Goal: Transaction & Acquisition: Obtain resource

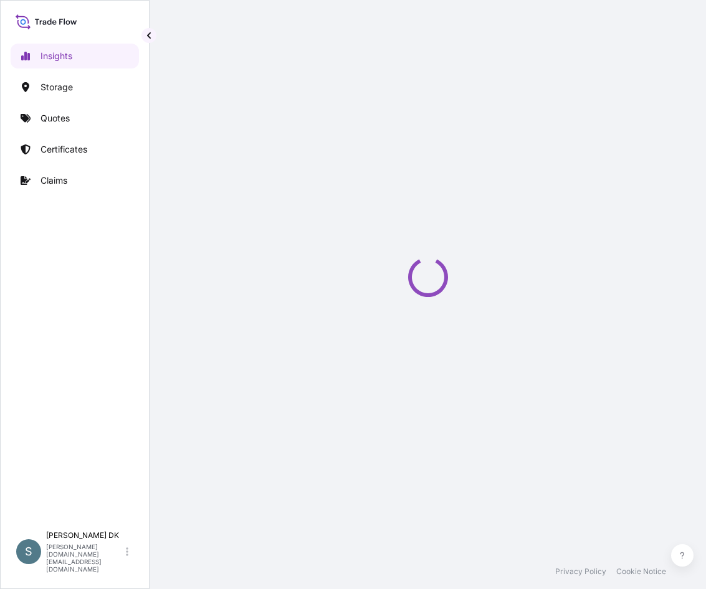
select select "2025"
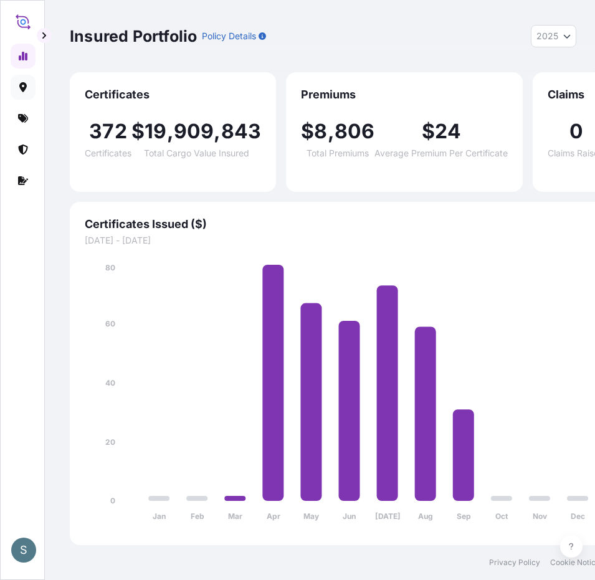
click at [22, 89] on icon at bounding box center [22, 87] width 7 height 10
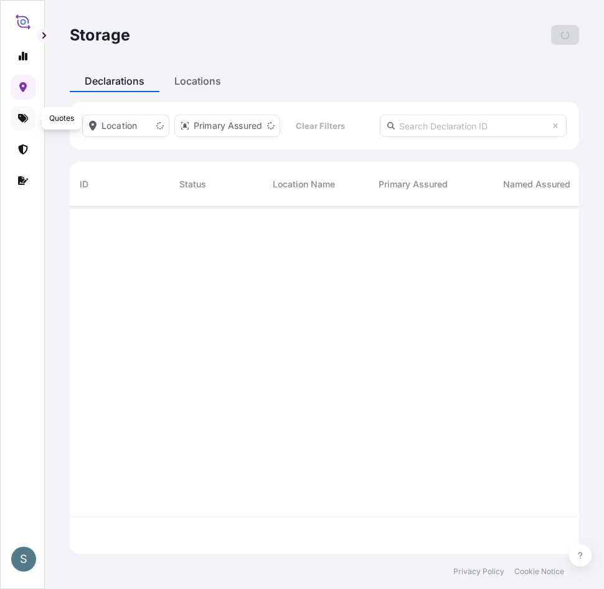
scroll to position [345, 500]
click at [24, 117] on icon at bounding box center [23, 118] width 10 height 9
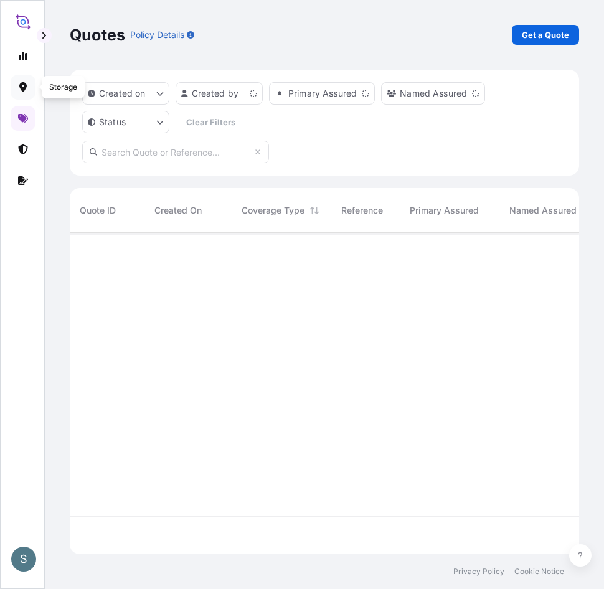
scroll to position [319, 500]
click at [534, 37] on p "Get a Quote" at bounding box center [545, 35] width 47 height 12
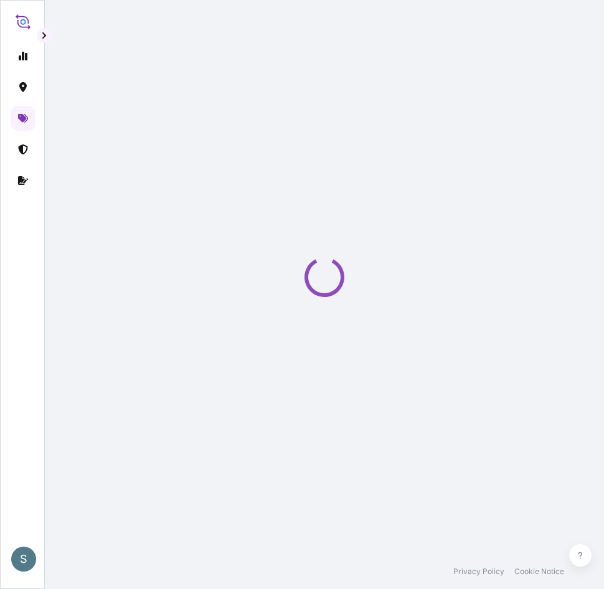
select select "Water"
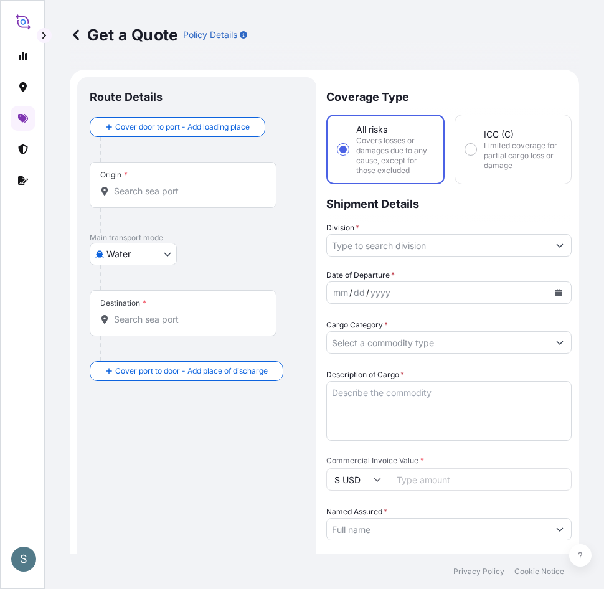
scroll to position [20, 0]
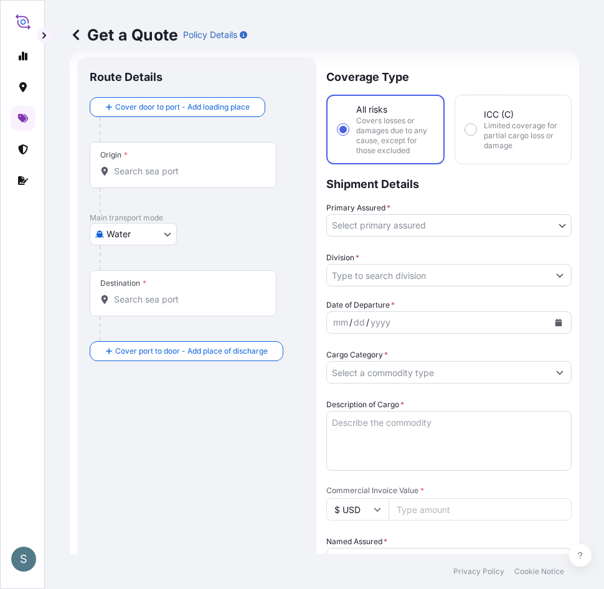
click at [153, 171] on input "Origin *" at bounding box center [187, 171] width 147 height 12
paste input "DKAAR"
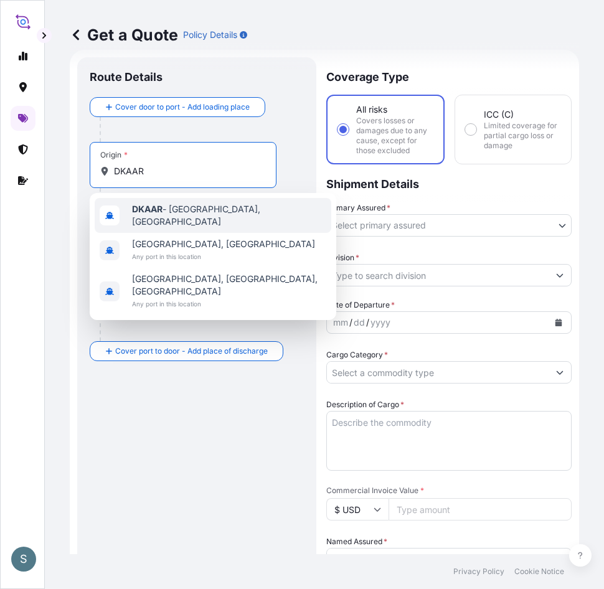
click at [202, 211] on span "DKAAR - [GEOGRAPHIC_DATA], [GEOGRAPHIC_DATA]" at bounding box center [229, 215] width 194 height 25
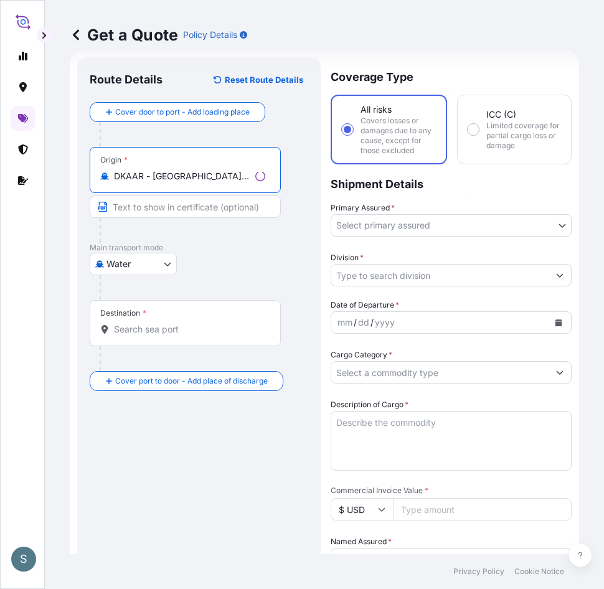
type input "DKAAR - [GEOGRAPHIC_DATA], [GEOGRAPHIC_DATA]"
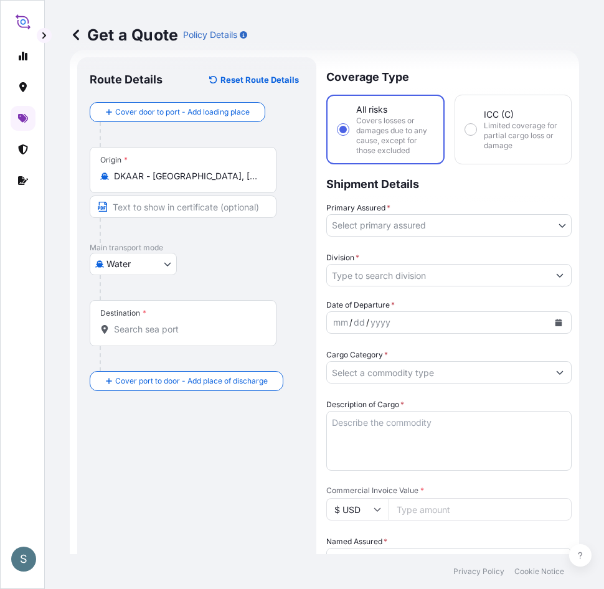
click at [181, 329] on input "Destination *" at bounding box center [187, 329] width 147 height 12
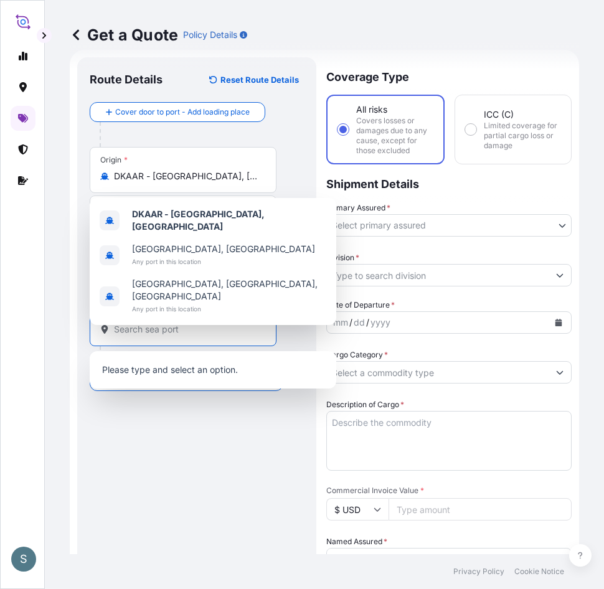
paste input "[GEOGRAPHIC_DATA], [GEOGRAPHIC_DATA]"
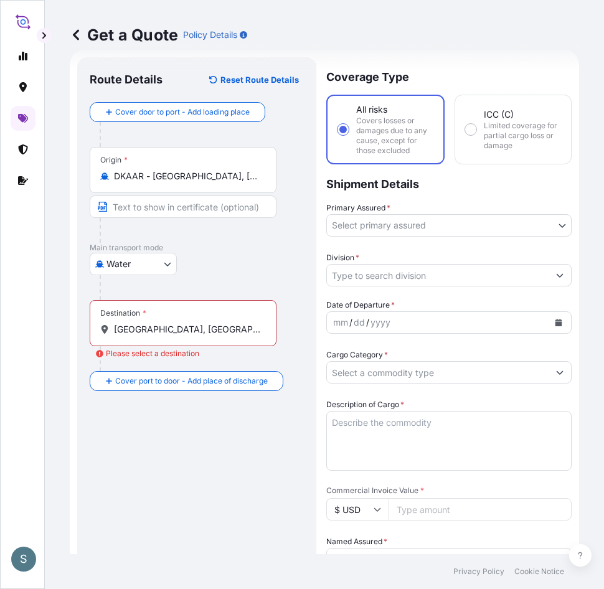
click at [214, 341] on div "Destination * [GEOGRAPHIC_DATA], [GEOGRAPHIC_DATA]" at bounding box center [183, 323] width 187 height 46
click at [214, 336] on input "[GEOGRAPHIC_DATA], [GEOGRAPHIC_DATA]" at bounding box center [187, 329] width 147 height 12
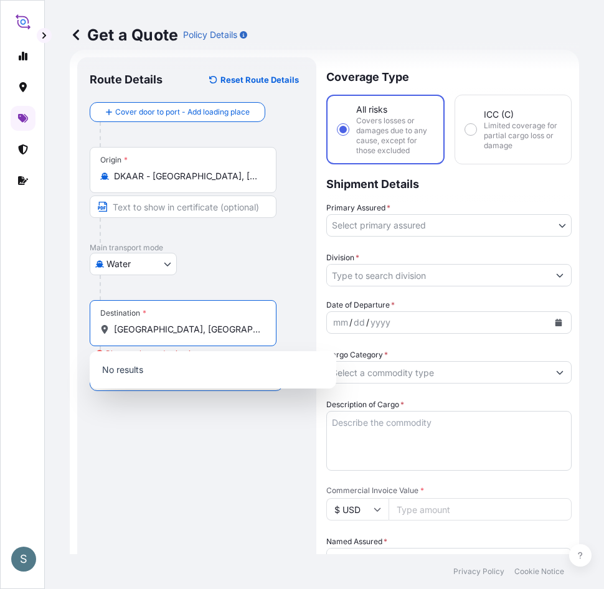
click at [194, 329] on input "[GEOGRAPHIC_DATA], [GEOGRAPHIC_DATA]" at bounding box center [187, 329] width 147 height 12
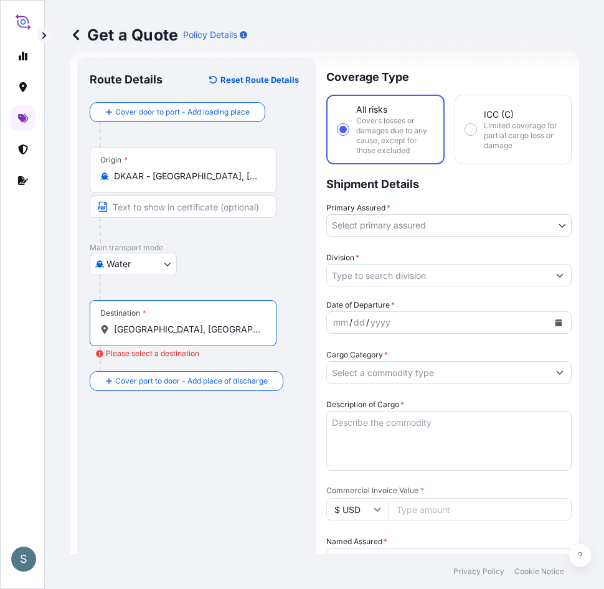
click at [193, 333] on input "[GEOGRAPHIC_DATA], [GEOGRAPHIC_DATA]" at bounding box center [187, 329] width 147 height 12
click at [202, 327] on input "[GEOGRAPHIC_DATA], [GEOGRAPHIC_DATA]" at bounding box center [187, 329] width 147 height 12
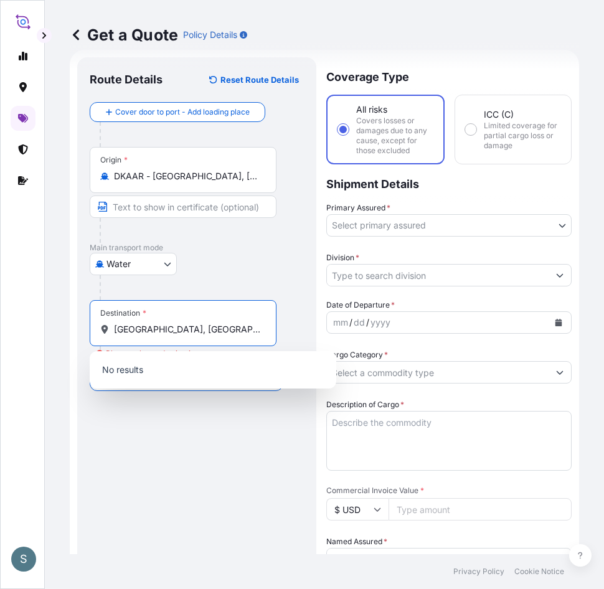
drag, startPoint x: 202, startPoint y: 327, endPoint x: 215, endPoint y: 330, distance: 13.4
click at [61, 328] on div "Get a Quote Policy Details Route Details Reset Route Details Cover door to port…" at bounding box center [324, 277] width 559 height 554
paste input "CNHU"
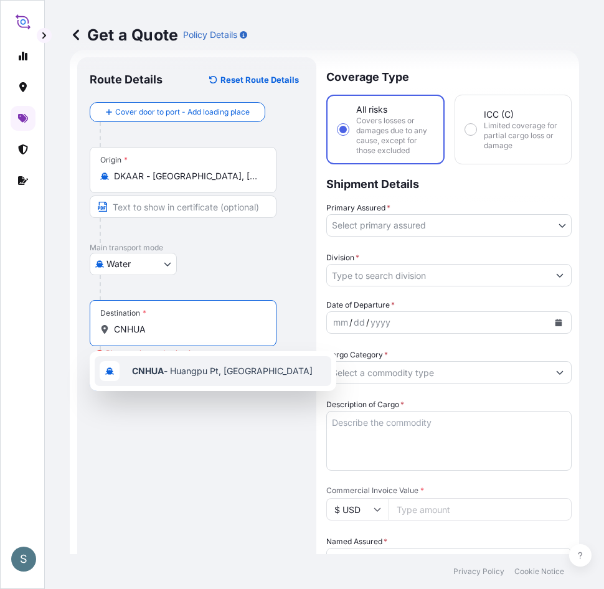
click at [187, 375] on span "CNHUA - Huangpu Pt, [GEOGRAPHIC_DATA]" at bounding box center [222, 371] width 181 height 12
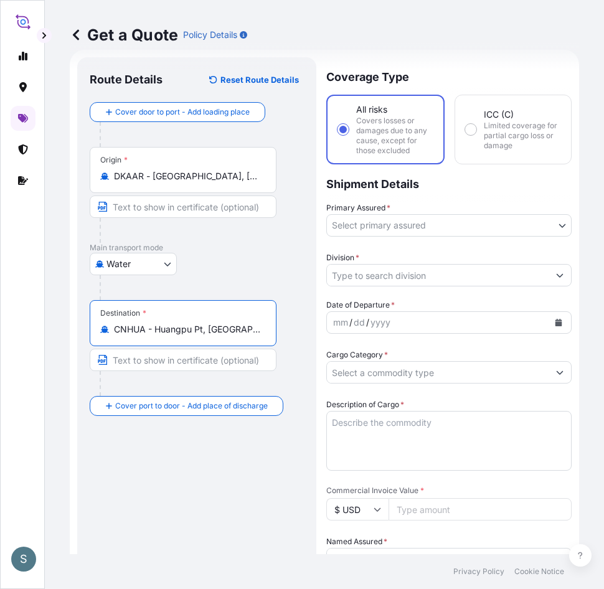
type input "CNHUA - Huangpu Pt, [GEOGRAPHIC_DATA]"
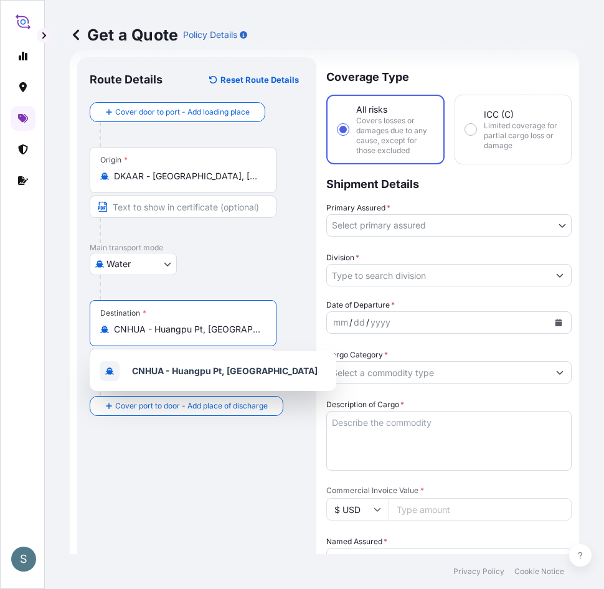
click at [492, 229] on body "1 option available. S Get a Quote Policy Details Route Details Reset Route Deta…" at bounding box center [302, 294] width 604 height 589
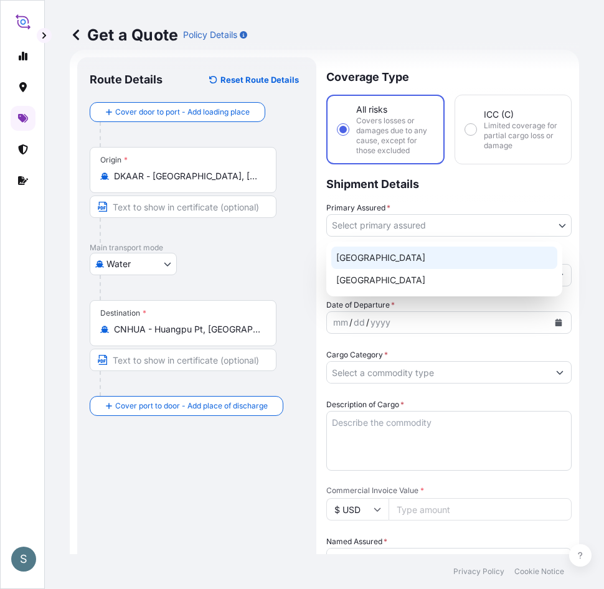
click at [349, 257] on div "[GEOGRAPHIC_DATA]" at bounding box center [444, 258] width 226 height 22
select select "31589"
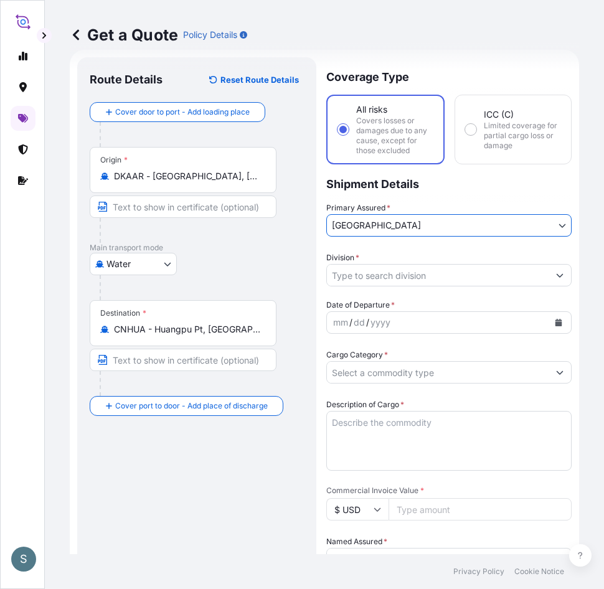
click at [377, 269] on input "Division *" at bounding box center [438, 275] width 222 height 22
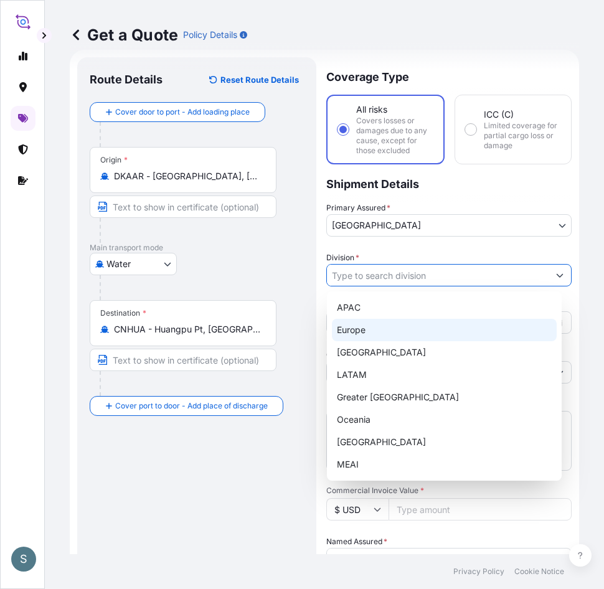
click at [373, 326] on div "Europe" at bounding box center [444, 330] width 225 height 22
type input "Europe"
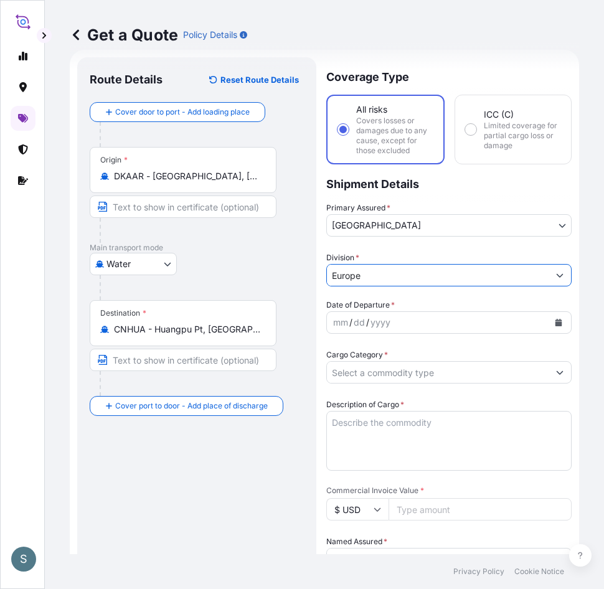
click at [554, 325] on button "Calendar" at bounding box center [559, 323] width 20 height 20
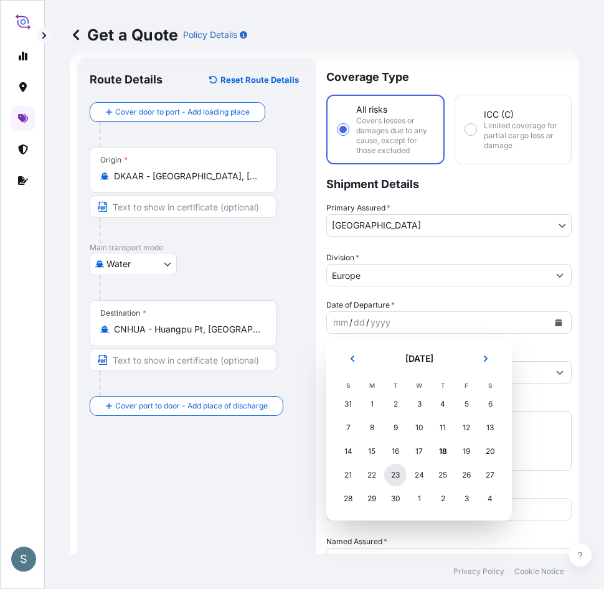
click at [397, 478] on div "23" at bounding box center [395, 475] width 22 height 22
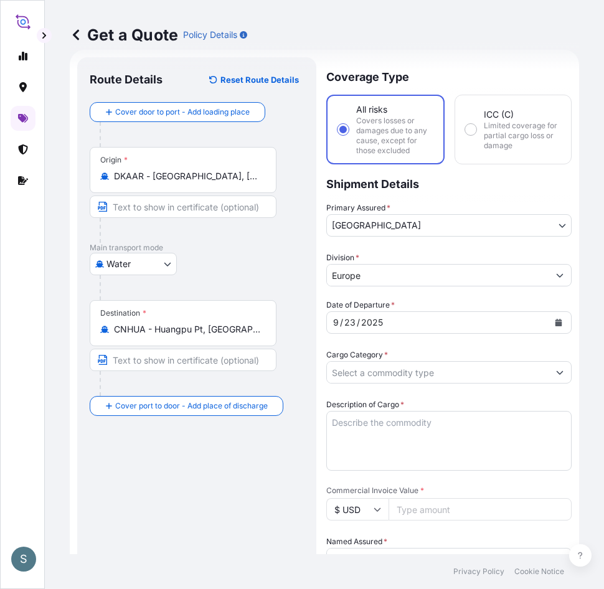
click at [239, 480] on div "Route Details Reset Route Details Cover door to port - Add loading place Place …" at bounding box center [197, 517] width 214 height 895
click at [441, 371] on input "Cargo Category *" at bounding box center [438, 372] width 222 height 22
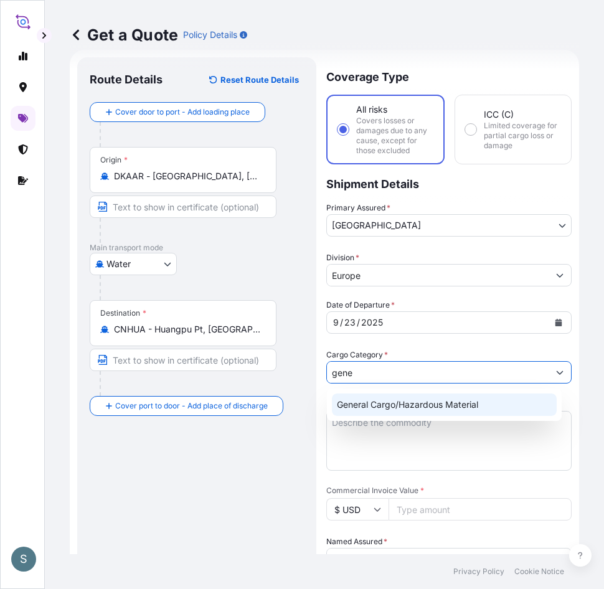
click at [437, 402] on div "General Cargo/Hazardous Material" at bounding box center [444, 405] width 225 height 22
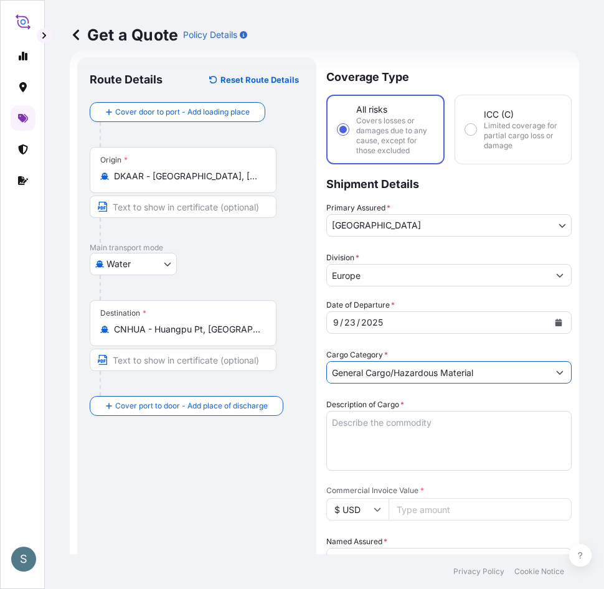
type input "General Cargo/Hazardous Material"
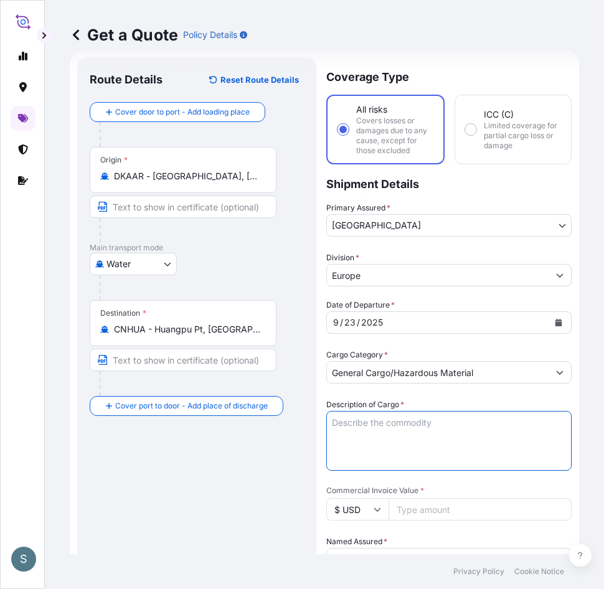
click at [408, 422] on textarea "Description of Cargo *" at bounding box center [448, 441] width 245 height 60
click at [392, 422] on textarea "Description of Cargo *" at bounding box center [448, 441] width 245 height 60
paste textarea "SANAL P®+ CHINA, [MEDICAL_DATA], PHARMACEUTICAL QUALITY"
click at [338, 421] on textarea "SANAL P®+ CHINA, [MEDICAL_DATA], PHARMACEUTICAL QUALITY" at bounding box center [448, 441] width 245 height 60
click at [336, 421] on textarea "SANAL P®+ CHINA, [MEDICAL_DATA], PHARMACEUTICAL QUALITY" at bounding box center [448, 441] width 245 height 60
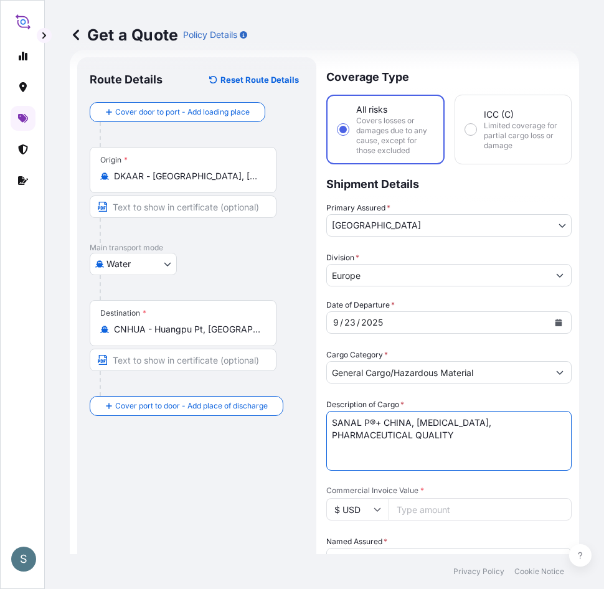
click at [329, 437] on textarea "SANAL P®+ CHINA, [MEDICAL_DATA], PHARMACEUTICAL QUALITY" at bounding box center [448, 441] width 245 height 60
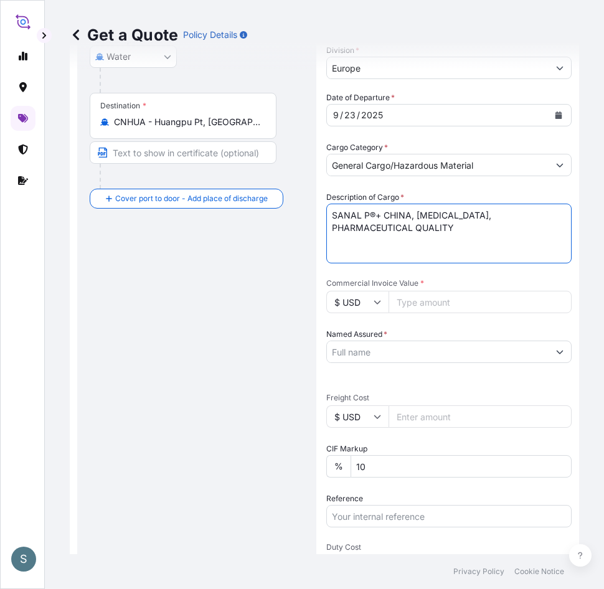
scroll to position [269, 0]
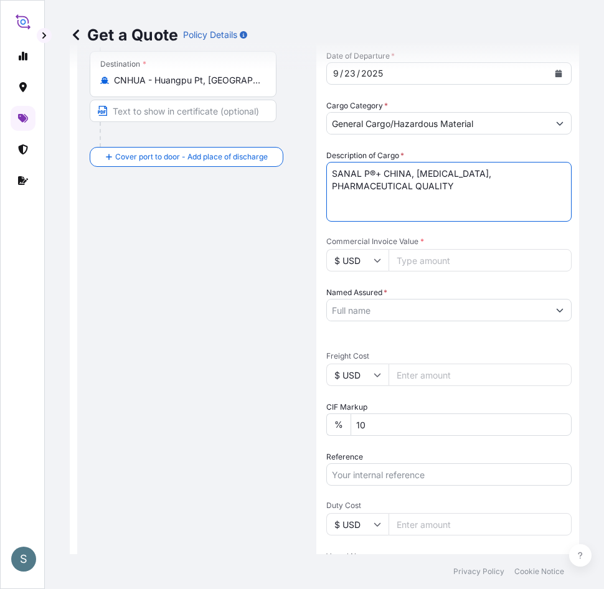
type textarea "SANAL P®+ CHINA, [MEDICAL_DATA], PHARMACEUTICAL QUALITY"
click at [364, 369] on input "$ USD" at bounding box center [357, 375] width 62 height 22
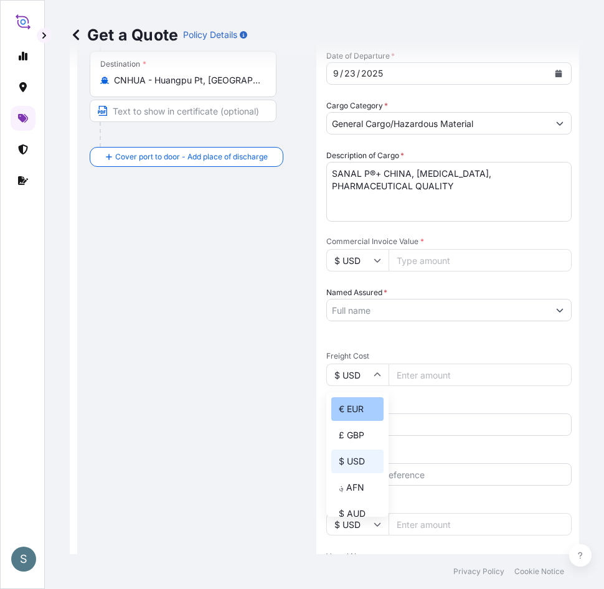
click at [338, 410] on div "€ EUR" at bounding box center [357, 409] width 52 height 24
type input "€ EUR"
click at [280, 281] on div "Route Details Reset Route Details Cover door to port - Add loading place Place …" at bounding box center [197, 268] width 214 height 895
click at [414, 260] on input "Commercial Invoice Value *" at bounding box center [480, 260] width 183 height 22
click at [417, 270] on input "Commercial Invoice Value *" at bounding box center [480, 260] width 183 height 22
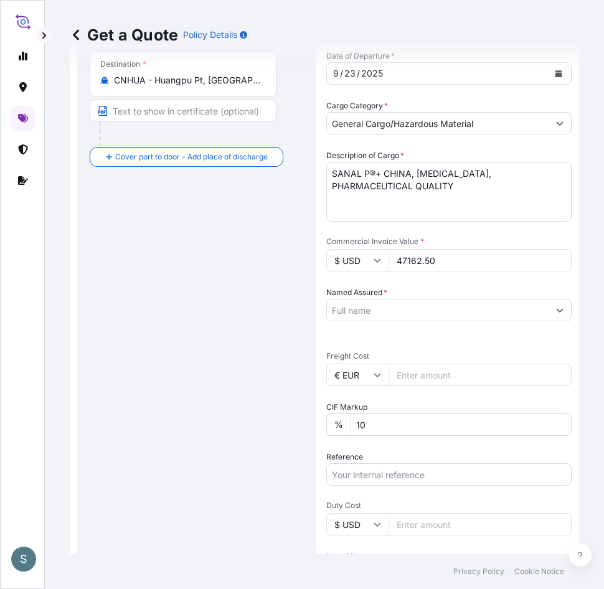
type input "47162.50"
click at [378, 312] on input "Named Assured *" at bounding box center [438, 310] width 222 height 22
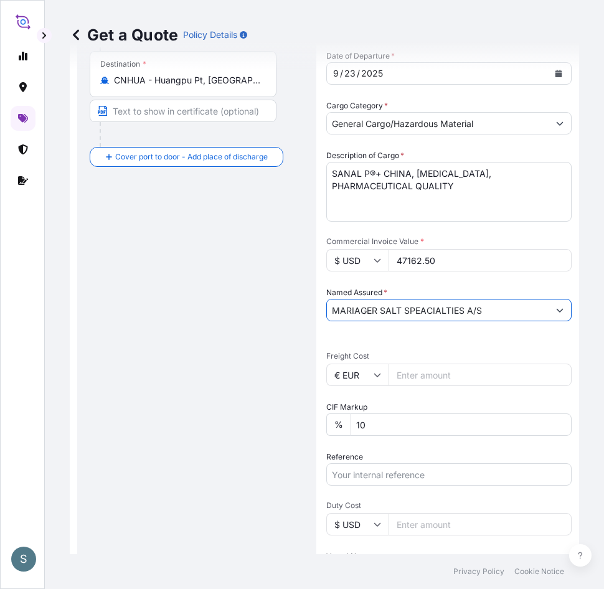
type input "MARIAGER SALT SPEACIALTIES A/S"
click at [147, 264] on div "Route Details Reset Route Details Cover door to port - Add loading place Place …" at bounding box center [197, 268] width 214 height 895
click at [412, 376] on input "Freight Cost" at bounding box center [480, 375] width 183 height 22
paste input "7936.57"
type input "7936.57"
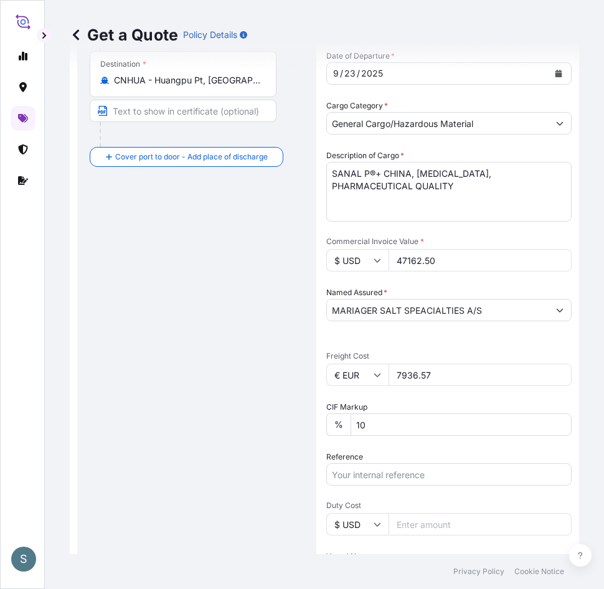
click at [199, 372] on div "Route Details Reset Route Details Cover door to port - Add loading place Place …" at bounding box center [197, 268] width 214 height 895
click at [385, 470] on input "Reference" at bounding box center [448, 474] width 245 height 22
click at [386, 475] on input "Reference" at bounding box center [448, 474] width 245 height 22
paste input "DK1001020063 2527603"
click at [402, 475] on input "DK1001020063 2527603" at bounding box center [448, 474] width 245 height 22
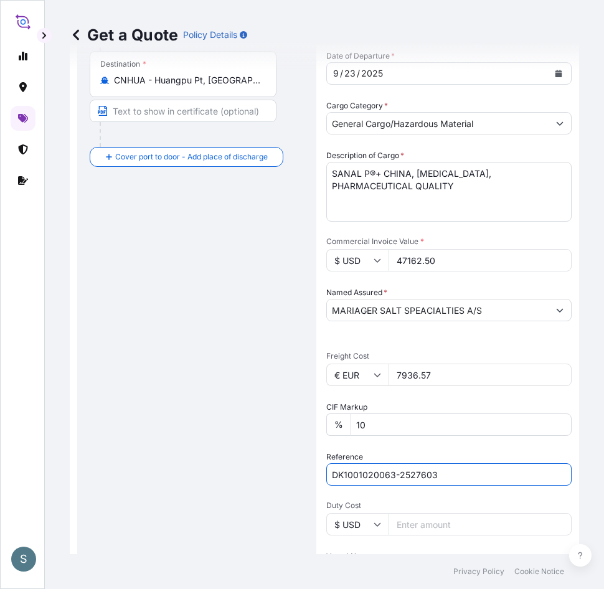
type input "DK1001020063-2527603"
click at [231, 444] on div "Route Details Reset Route Details Cover door to port - Add loading place Place …" at bounding box center [197, 268] width 214 height 895
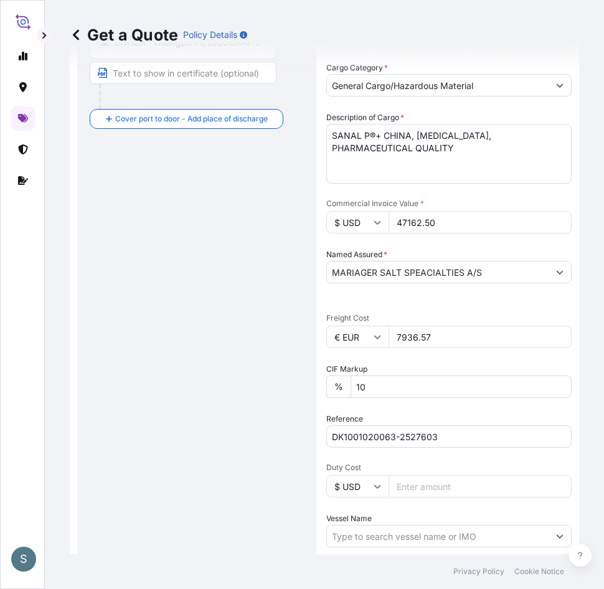
scroll to position [450, 0]
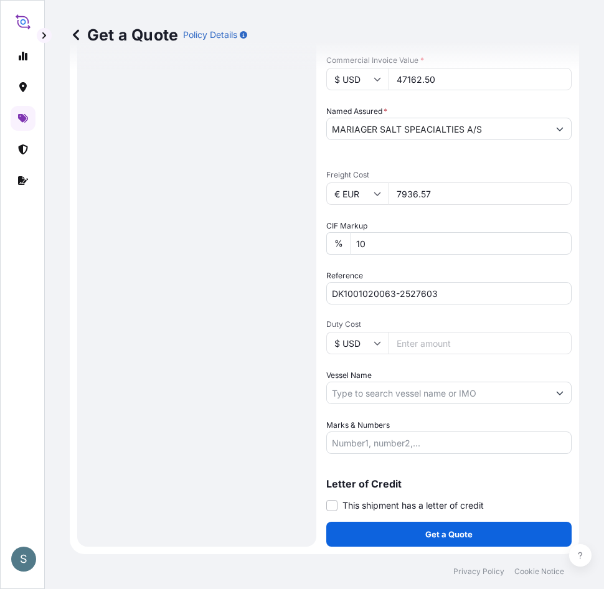
click at [406, 385] on input "Vessel Name" at bounding box center [438, 393] width 222 height 22
paste input "[PERSON_NAME]"
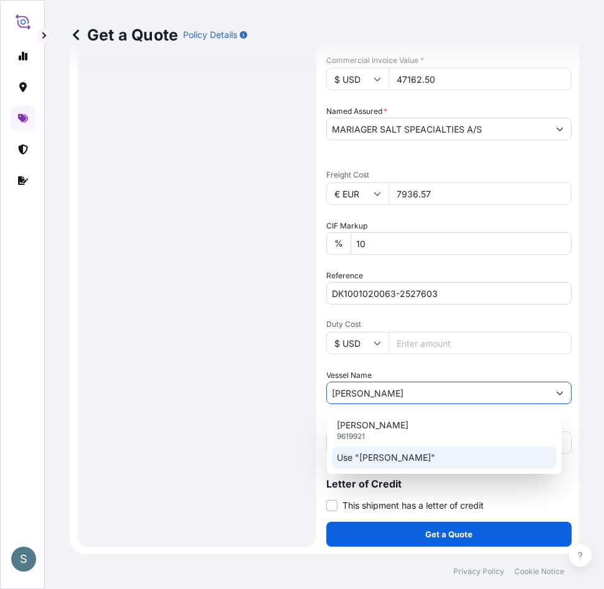
click at [387, 456] on p "Use "[PERSON_NAME]"" at bounding box center [386, 457] width 98 height 12
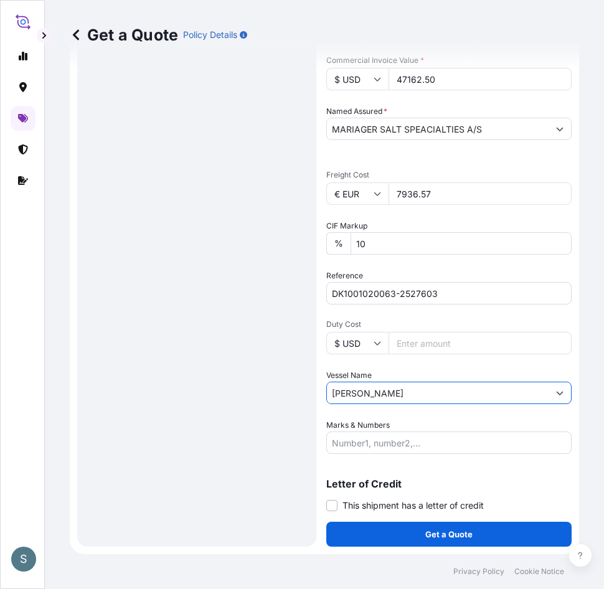
type input "[PERSON_NAME]"
click at [199, 387] on div "Route Details Reset Route Details Cover door to port - Add loading place Place …" at bounding box center [197, 86] width 214 height 895
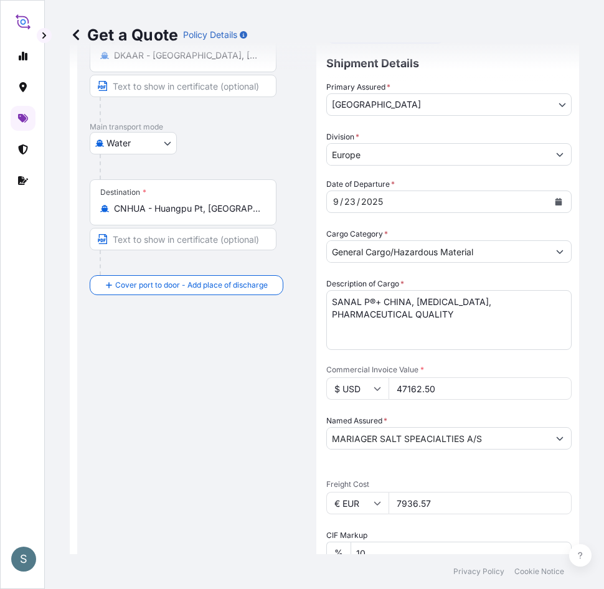
scroll to position [139, 0]
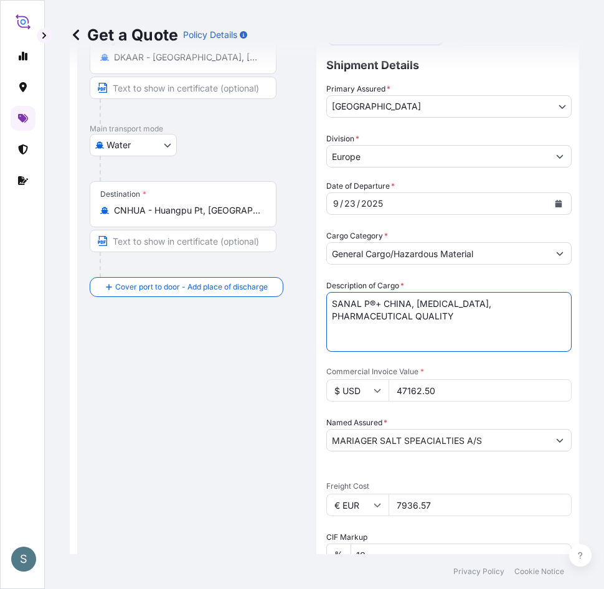
click at [330, 318] on textarea "SANAL P®+ CHINA, [MEDICAL_DATA], PHARMACEUTICAL QUALITY" at bounding box center [448, 322] width 245 height 60
type textarea "SANAL P®+ CHINA, [MEDICAL_DATA], PHARMACEUTICAL QUALITY"
click at [230, 350] on div "Route Details Reset Route Details Cover door to port - Add loading place Place …" at bounding box center [197, 398] width 214 height 895
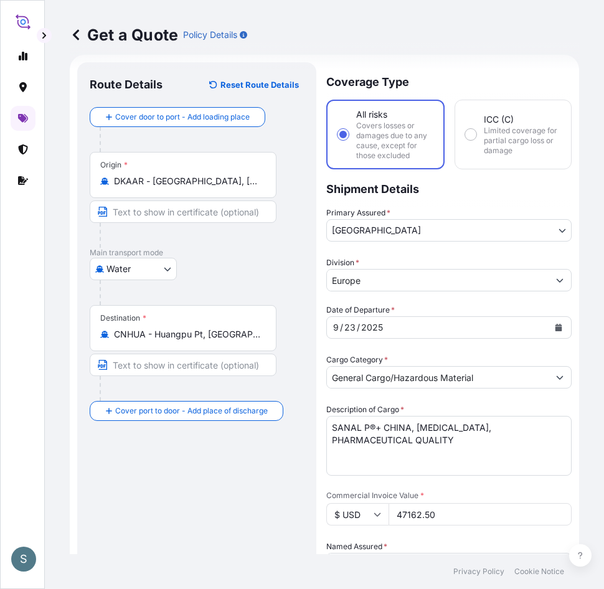
scroll to position [14, 0]
click at [217, 484] on div "Route Details Reset Route Details Cover door to port - Add loading place Place …" at bounding box center [197, 522] width 214 height 895
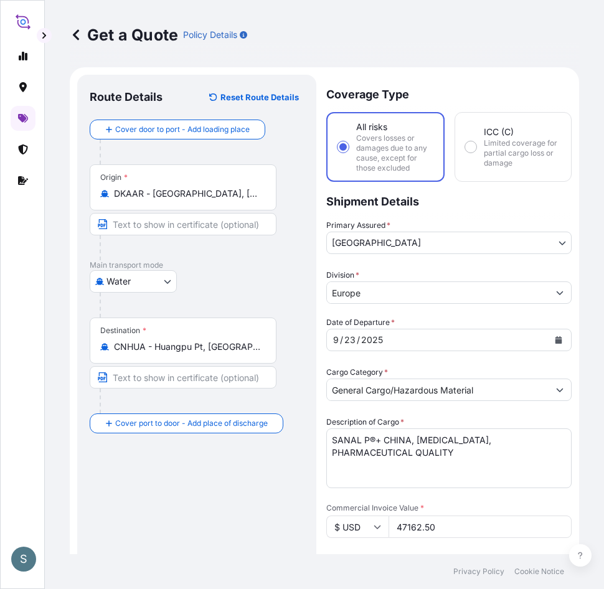
scroll to position [0, 0]
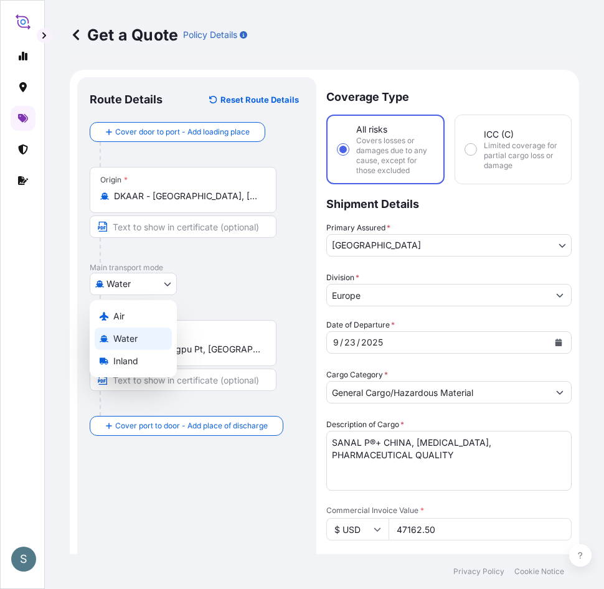
click at [162, 288] on body "S Get a Quote Policy Details Route Details Reset Route Details Cover door to po…" at bounding box center [302, 294] width 604 height 589
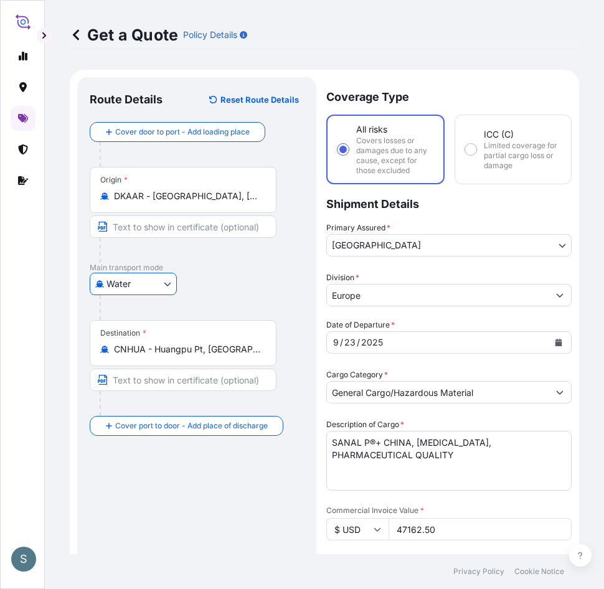
click at [176, 522] on div "Route Details Reset Route Details Cover door to port - Add loading place Place …" at bounding box center [197, 537] width 214 height 895
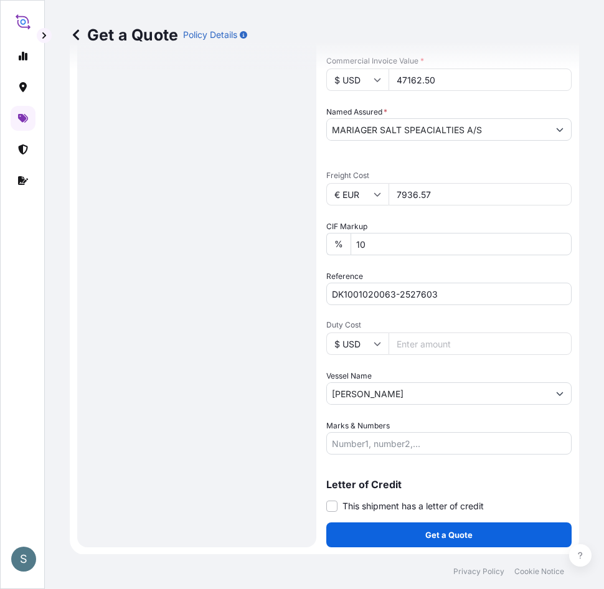
scroll to position [450, 0]
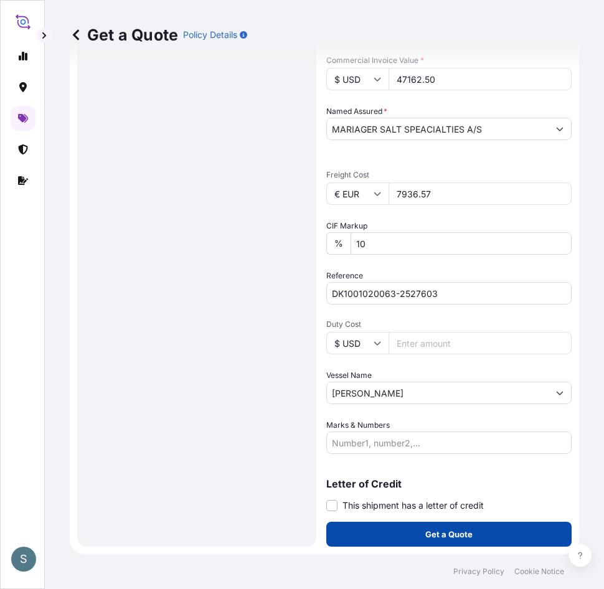
click at [404, 540] on button "Get a Quote" at bounding box center [448, 534] width 245 height 25
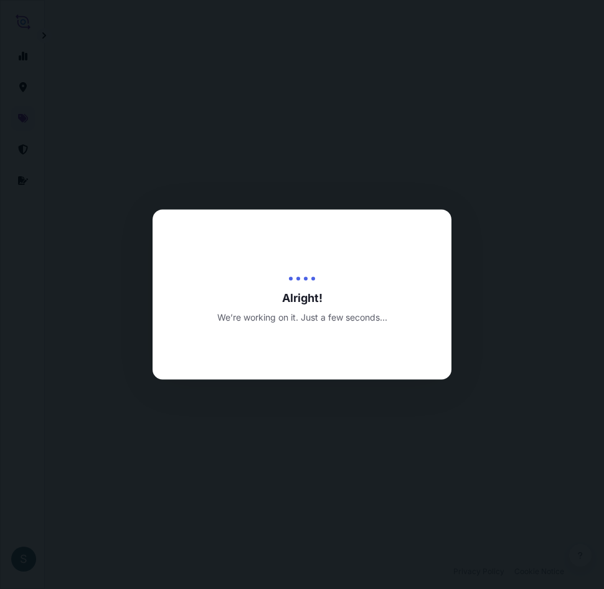
select select "Water"
select select "31589"
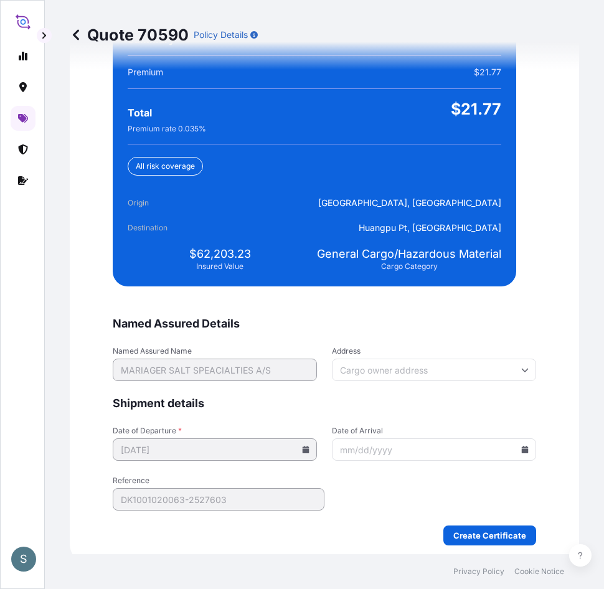
scroll to position [3059, 0]
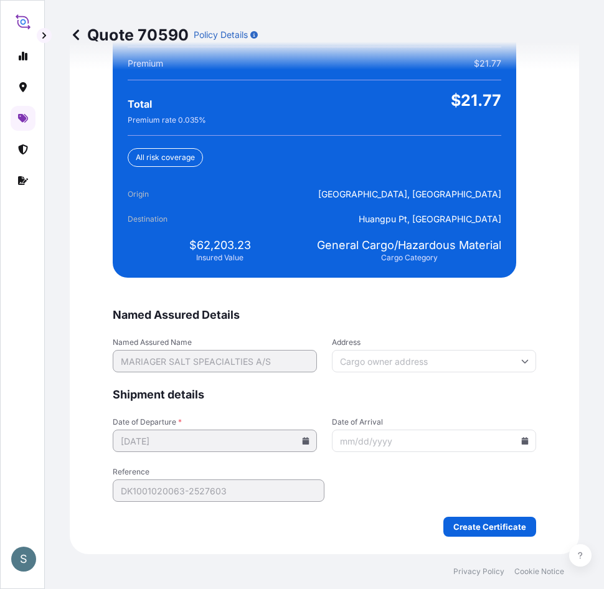
click at [523, 440] on icon at bounding box center [524, 440] width 7 height 7
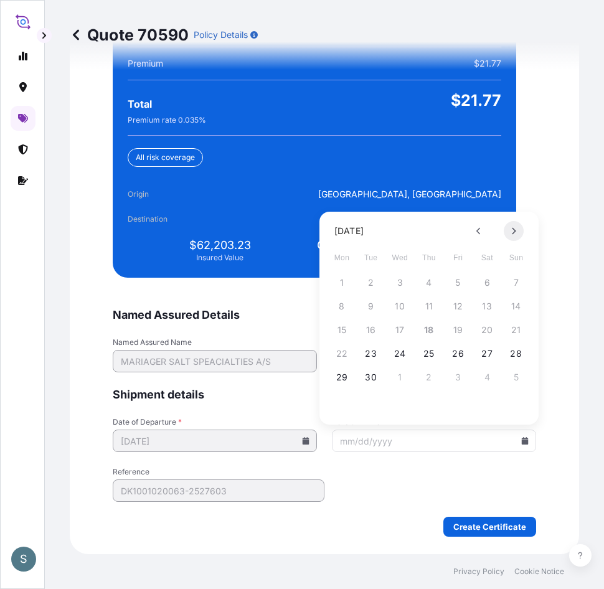
click at [511, 228] on icon at bounding box center [513, 230] width 5 height 7
click at [521, 326] on button "16" at bounding box center [516, 330] width 20 height 20
type input "[DATE]"
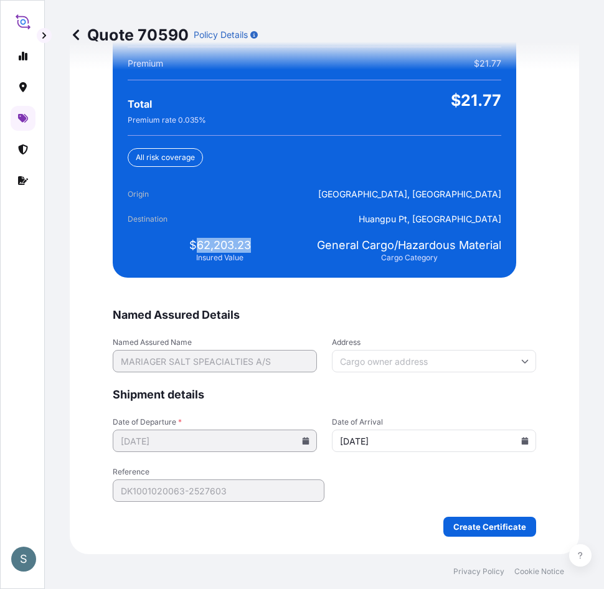
drag, startPoint x: 192, startPoint y: 242, endPoint x: 247, endPoint y: 239, distance: 54.9
click at [247, 239] on div "$62,203.23 Insured Value" at bounding box center [220, 250] width 184 height 25
copy span "62,203.23"
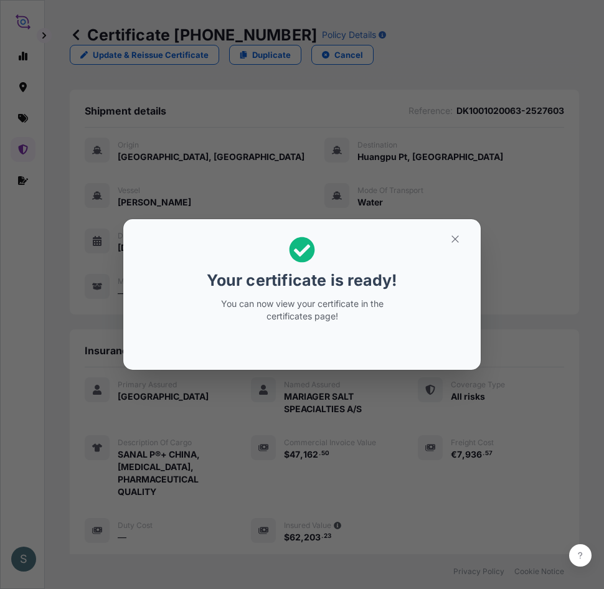
click at [36, 375] on div "Your certificate is ready! You can now view your certificate in the certificate…" at bounding box center [302, 294] width 604 height 589
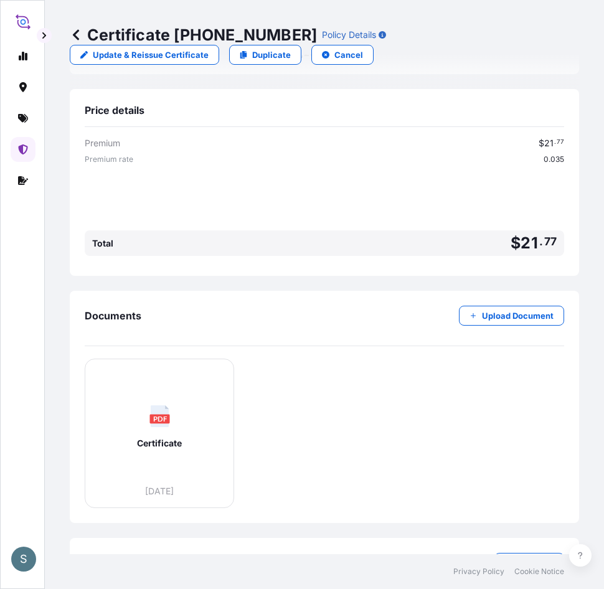
scroll to position [531, 0]
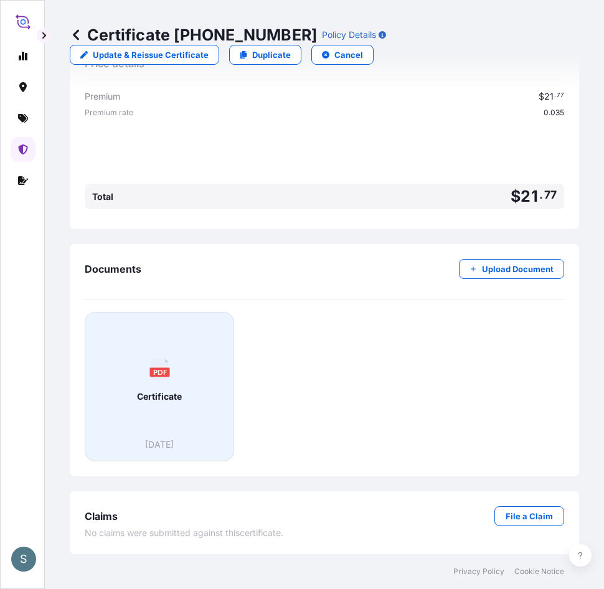
click at [168, 372] on rect at bounding box center [159, 371] width 20 height 9
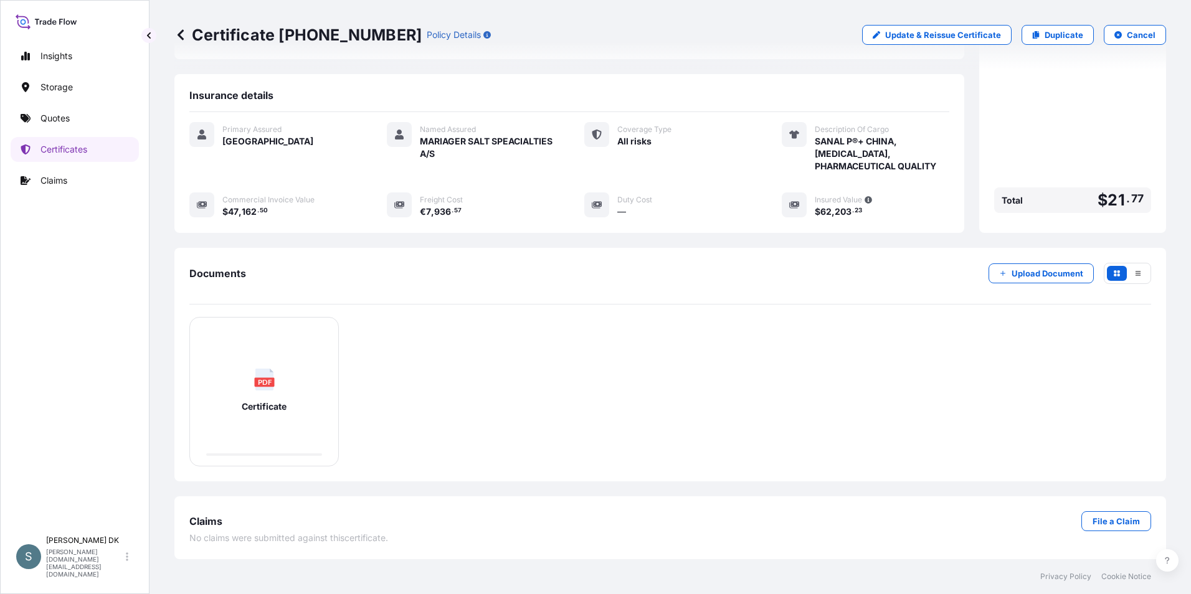
scroll to position [73, 0]
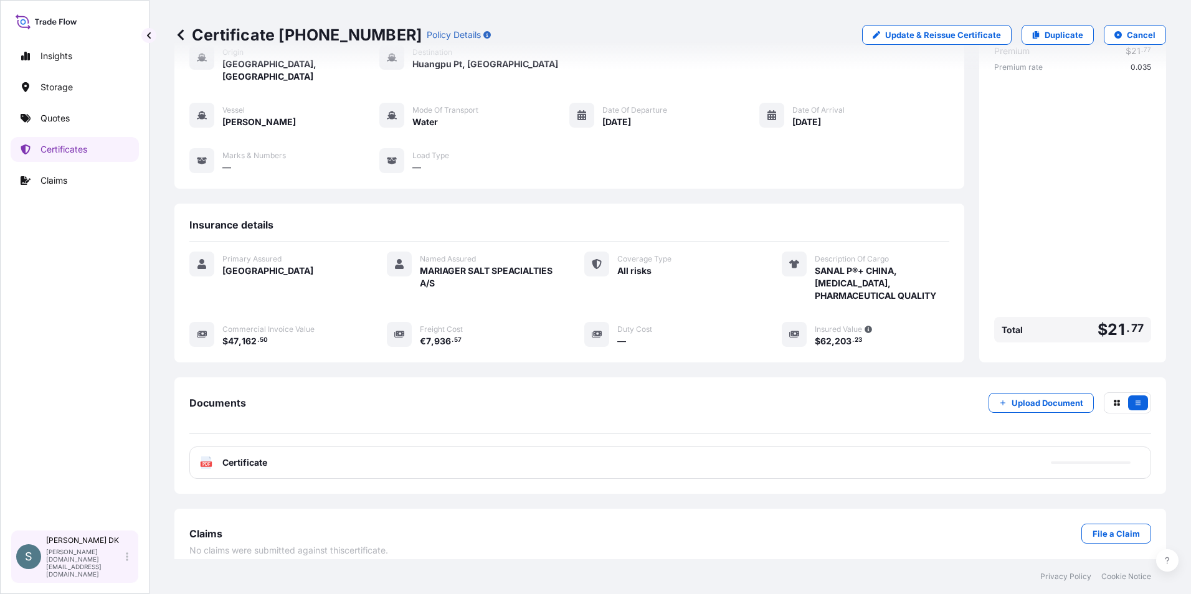
click at [124, 564] on div "S [PERSON_NAME] DK [DOMAIN_NAME][EMAIL_ADDRESS][DOMAIN_NAME]" at bounding box center [74, 557] width 117 height 42
